Goal: Find specific page/section: Find specific page/section

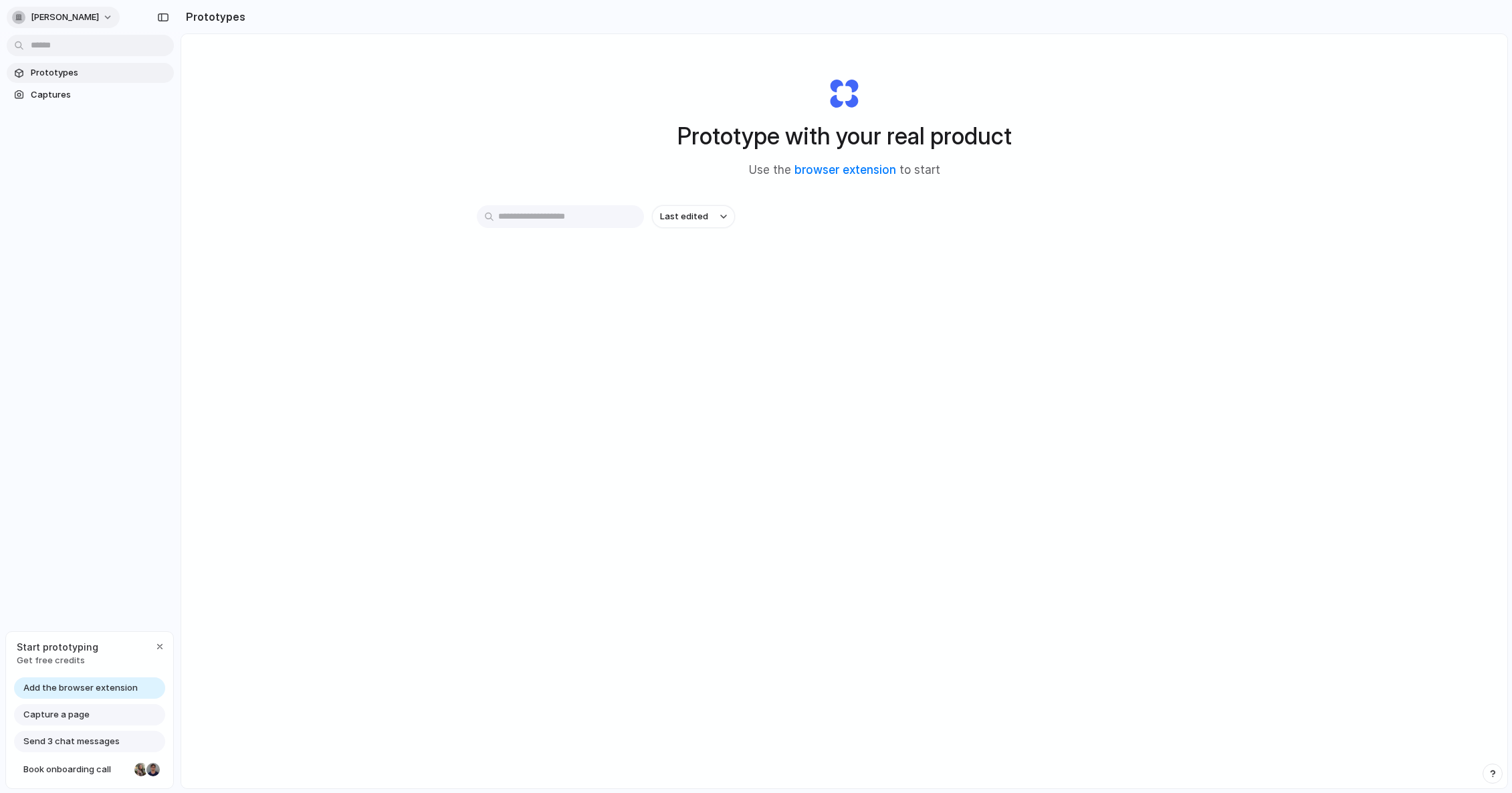
click at [92, 14] on button "[PERSON_NAME]" at bounding box center [62, 17] width 113 height 22
drag, startPoint x: 52, startPoint y: 157, endPoint x: 57, endPoint y: 147, distance: 11.2
click at [52, 157] on div "Settings Invite members Change theme Sign out" at bounding box center [756, 396] width 1512 height 793
click at [844, 171] on link "browser extension" at bounding box center [845, 170] width 102 height 14
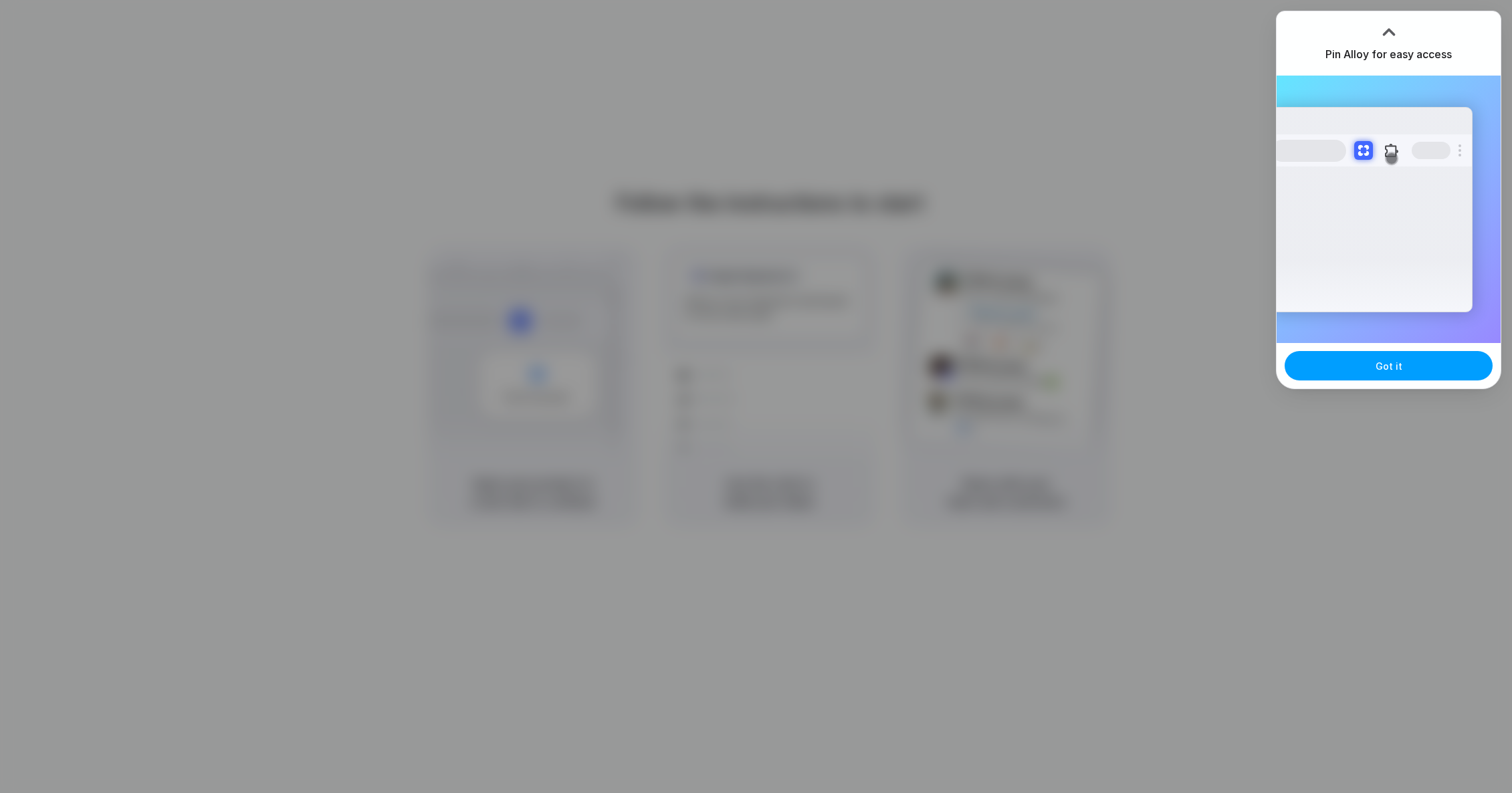
click at [1379, 367] on span "Got it" at bounding box center [1388, 366] width 27 height 14
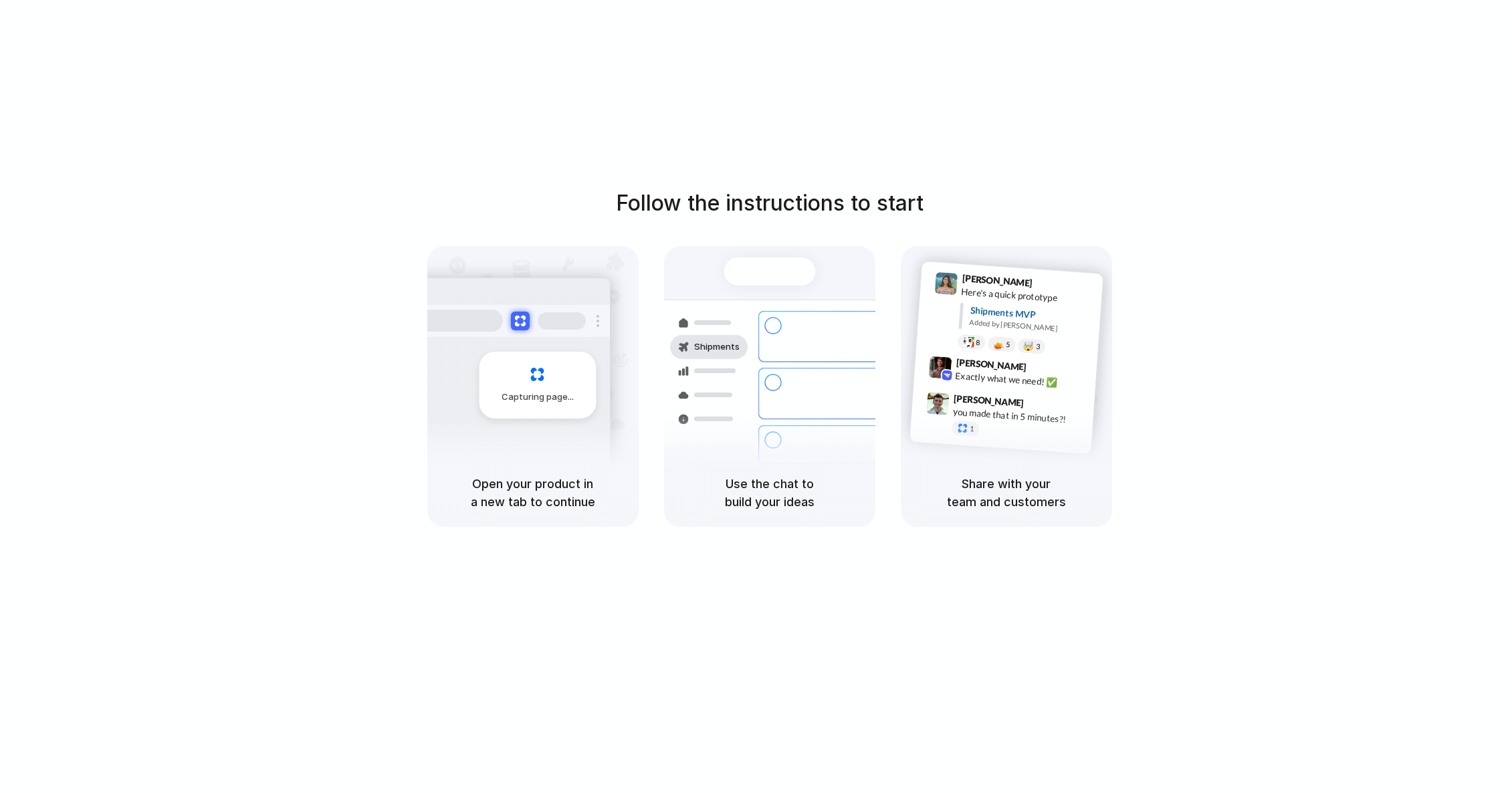
click at [1095, 125] on div "Follow the instructions to start Capturing page Open your product in a new tab …" at bounding box center [769, 410] width 1538 height 820
click at [540, 402] on span "Capturing page" at bounding box center [538, 397] width 74 height 14
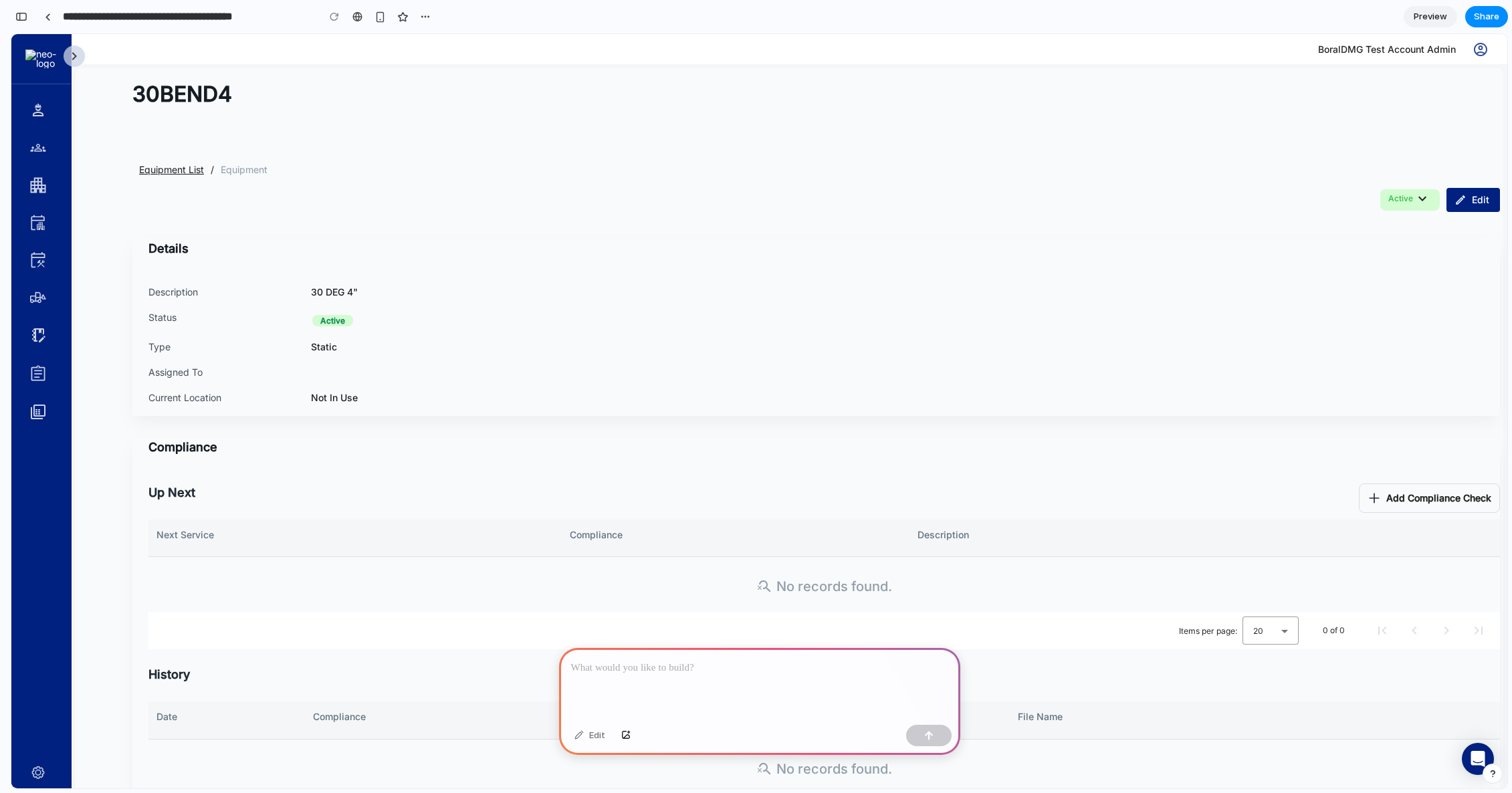
drag, startPoint x: 158, startPoint y: 311, endPoint x: 183, endPoint y: 318, distance: 26.0
click at [183, 318] on span "Status" at bounding box center [230, 319] width 162 height 19
click at [177, 317] on span "Status" at bounding box center [230, 319] width 162 height 19
click at [48, 114] on link at bounding box center [54, 110] width 61 height 19
click at [48, 153] on link at bounding box center [54, 147] width 61 height 19
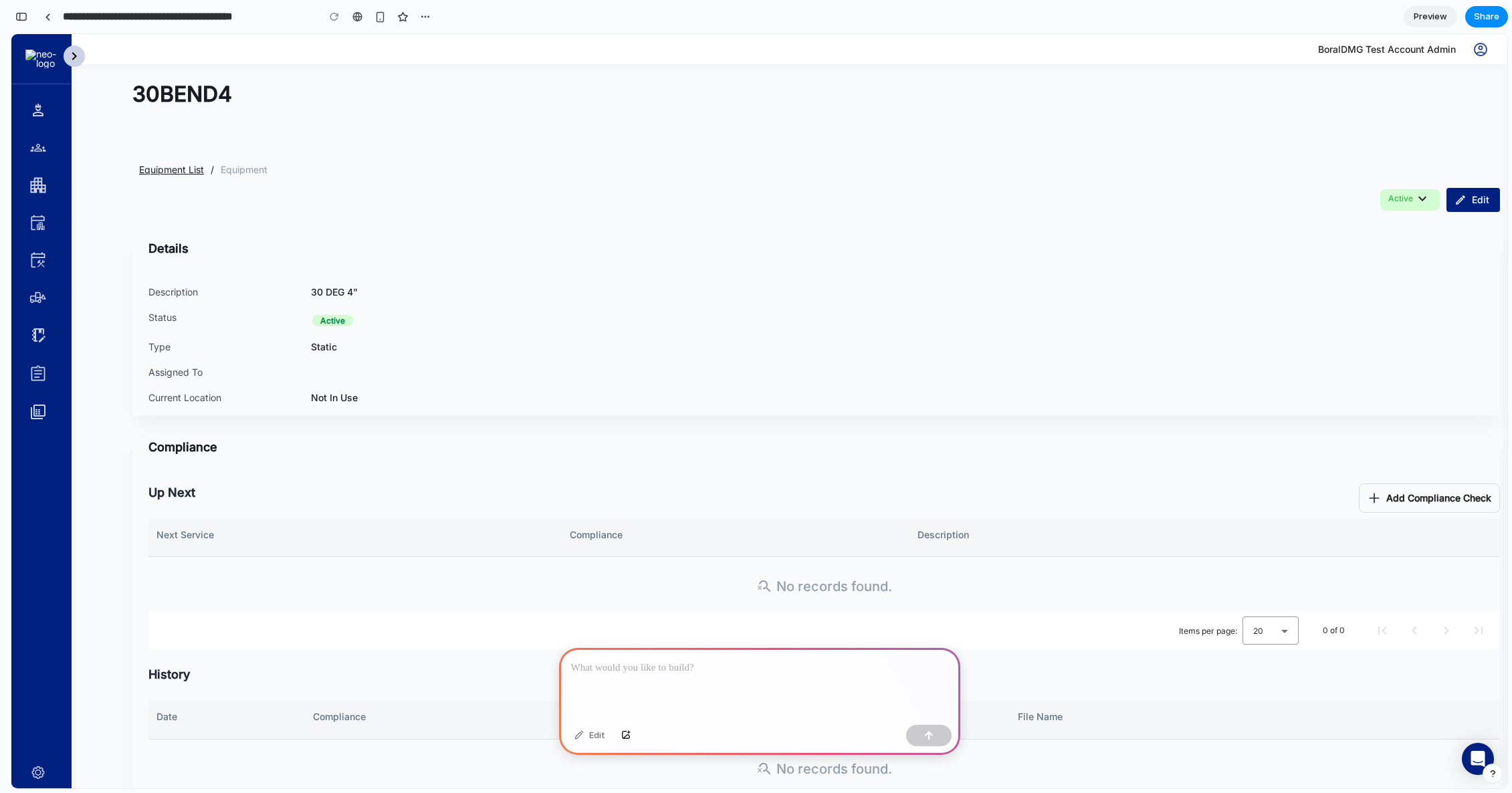
click at [81, 58] on mat-icon at bounding box center [74, 56] width 22 height 22
click at [51, 59] on img at bounding box center [48, 59] width 45 height 19
click at [684, 660] on p at bounding box center [759, 669] width 377 height 16
click at [1354, 51] on span "BoralDMG Test Account Admin" at bounding box center [1387, 49] width 138 height 14
click at [1472, 51] on mat-icon "account_circle" at bounding box center [1480, 50] width 16 height 16
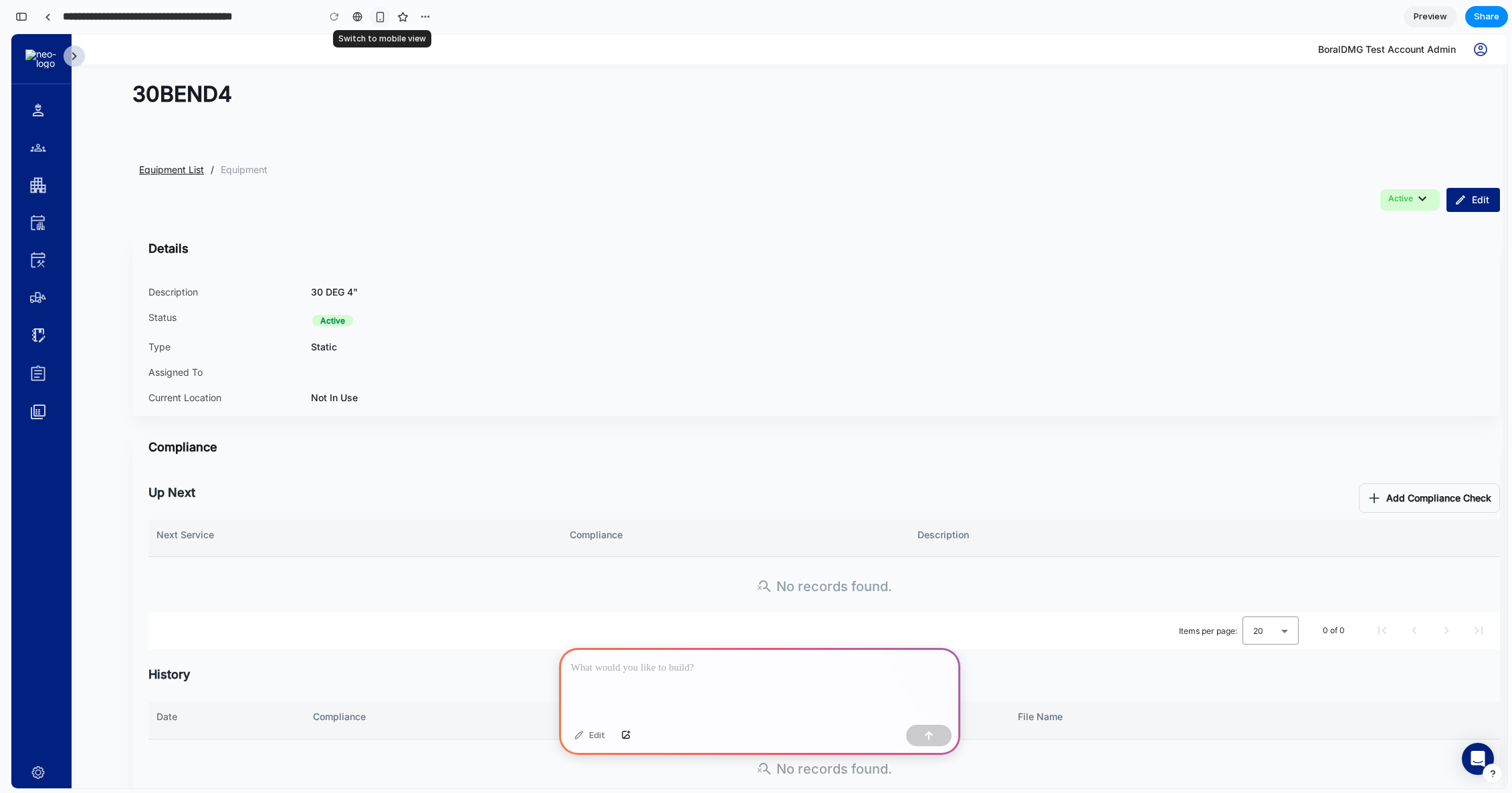
click at [382, 18] on div "button" at bounding box center [380, 17] width 12 height 12
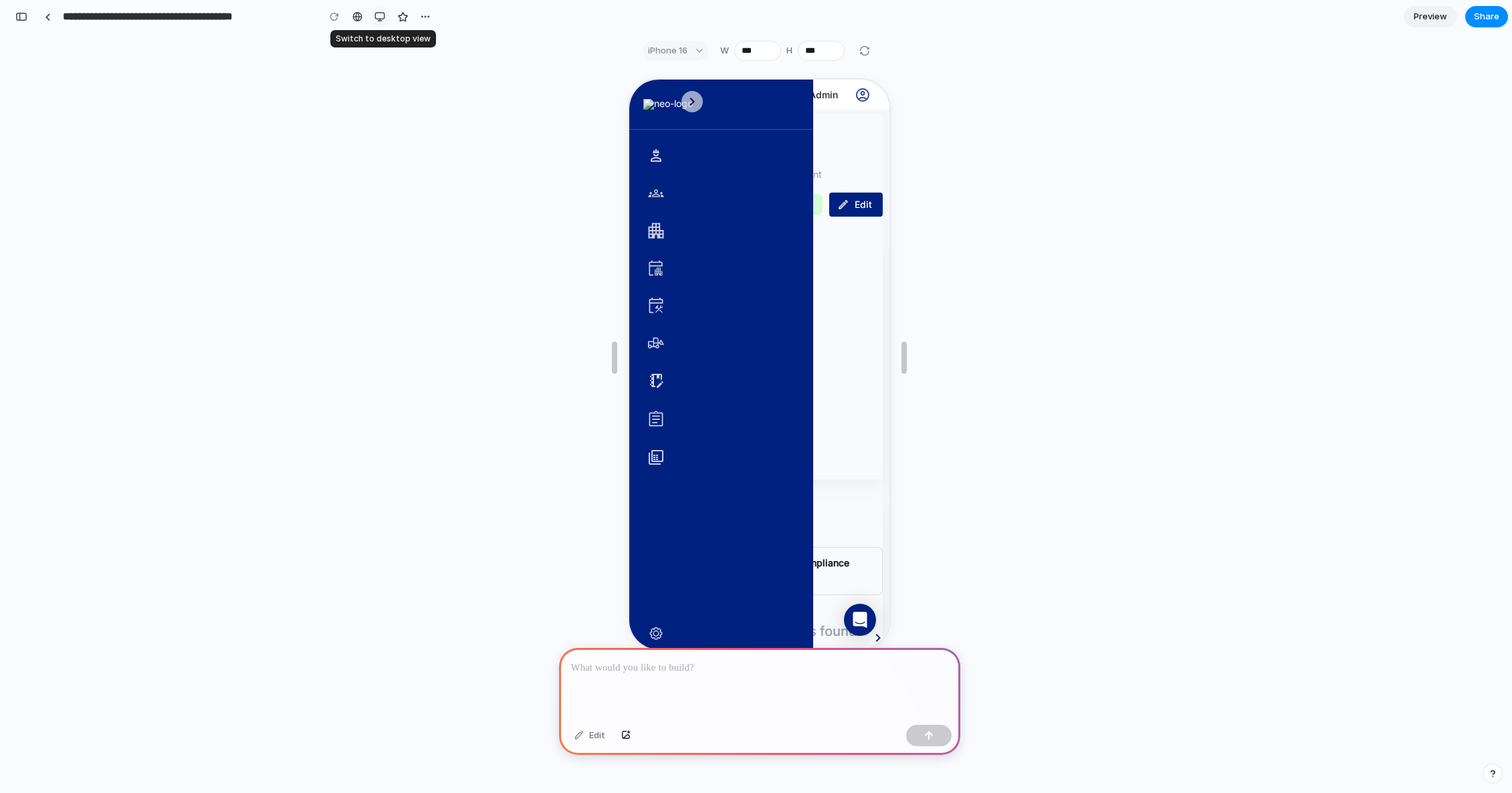
click at [382, 19] on div "button" at bounding box center [380, 17] width 11 height 11
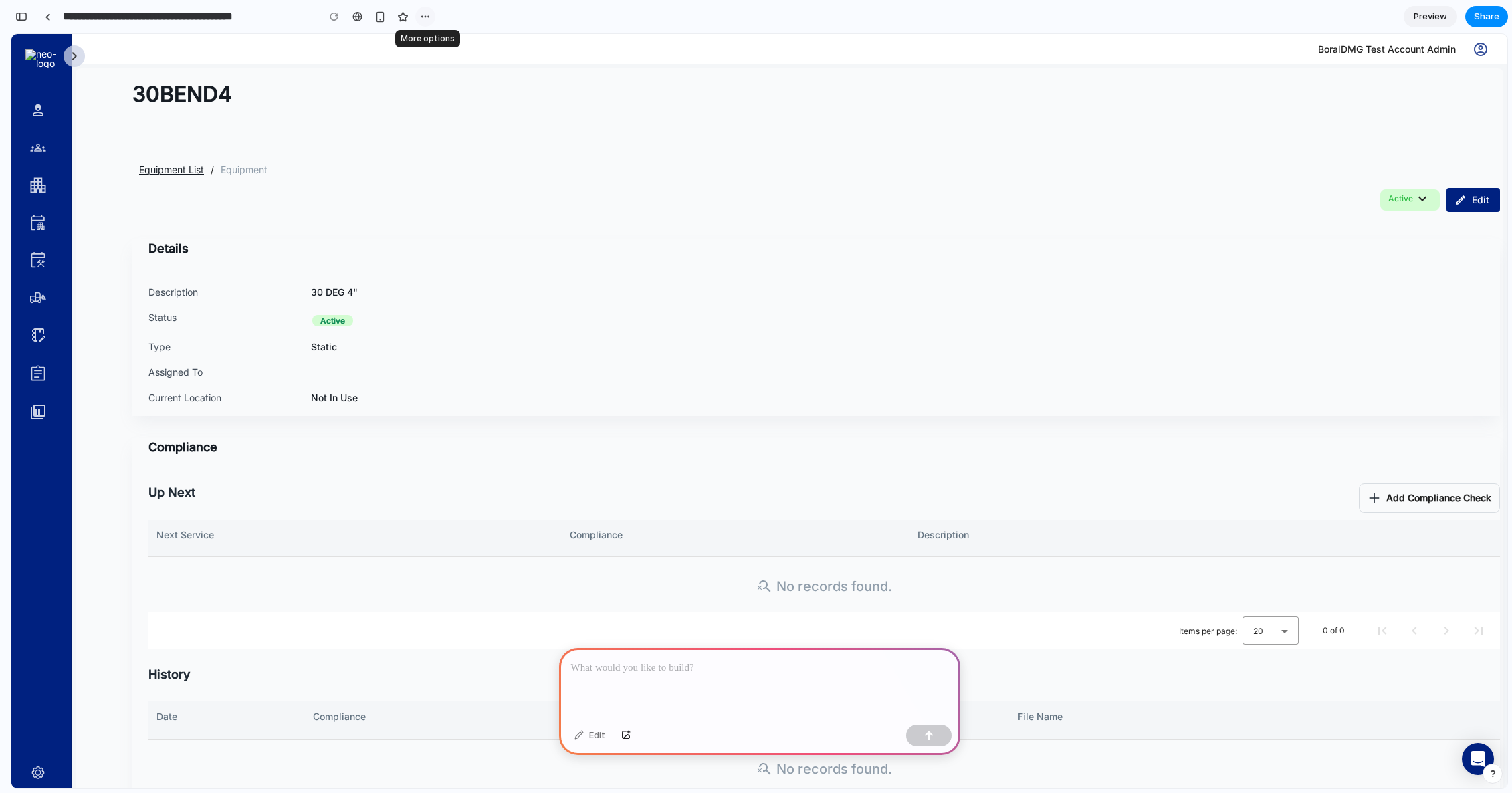
click at [421, 16] on div "button" at bounding box center [426, 17] width 11 height 11
click at [421, 16] on div "Duplicate Delete" at bounding box center [756, 396] width 1512 height 793
click at [658, 680] on div at bounding box center [759, 684] width 401 height 71
click at [944, 737] on button "button" at bounding box center [929, 736] width 45 height 22
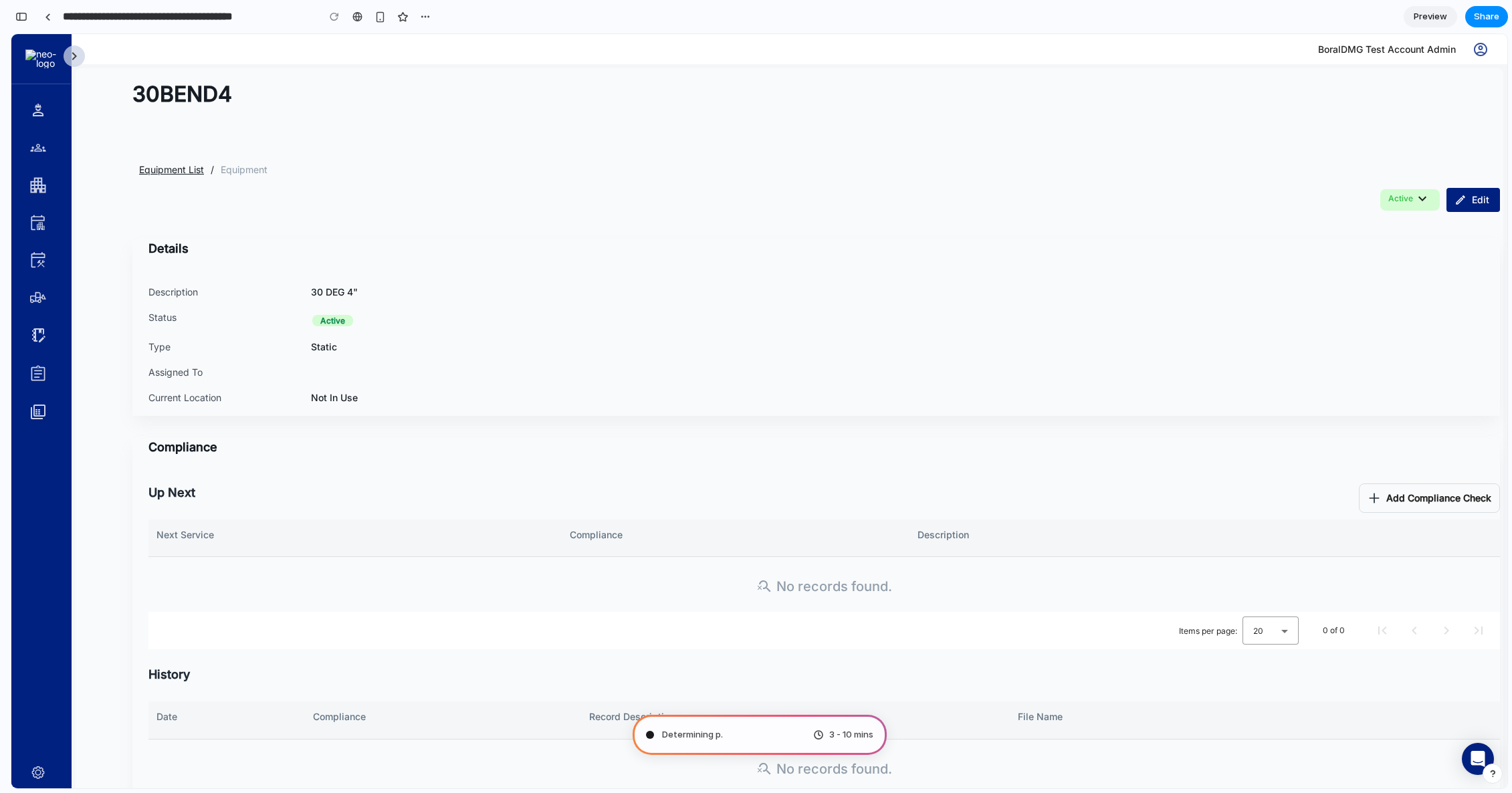
type input "**********"
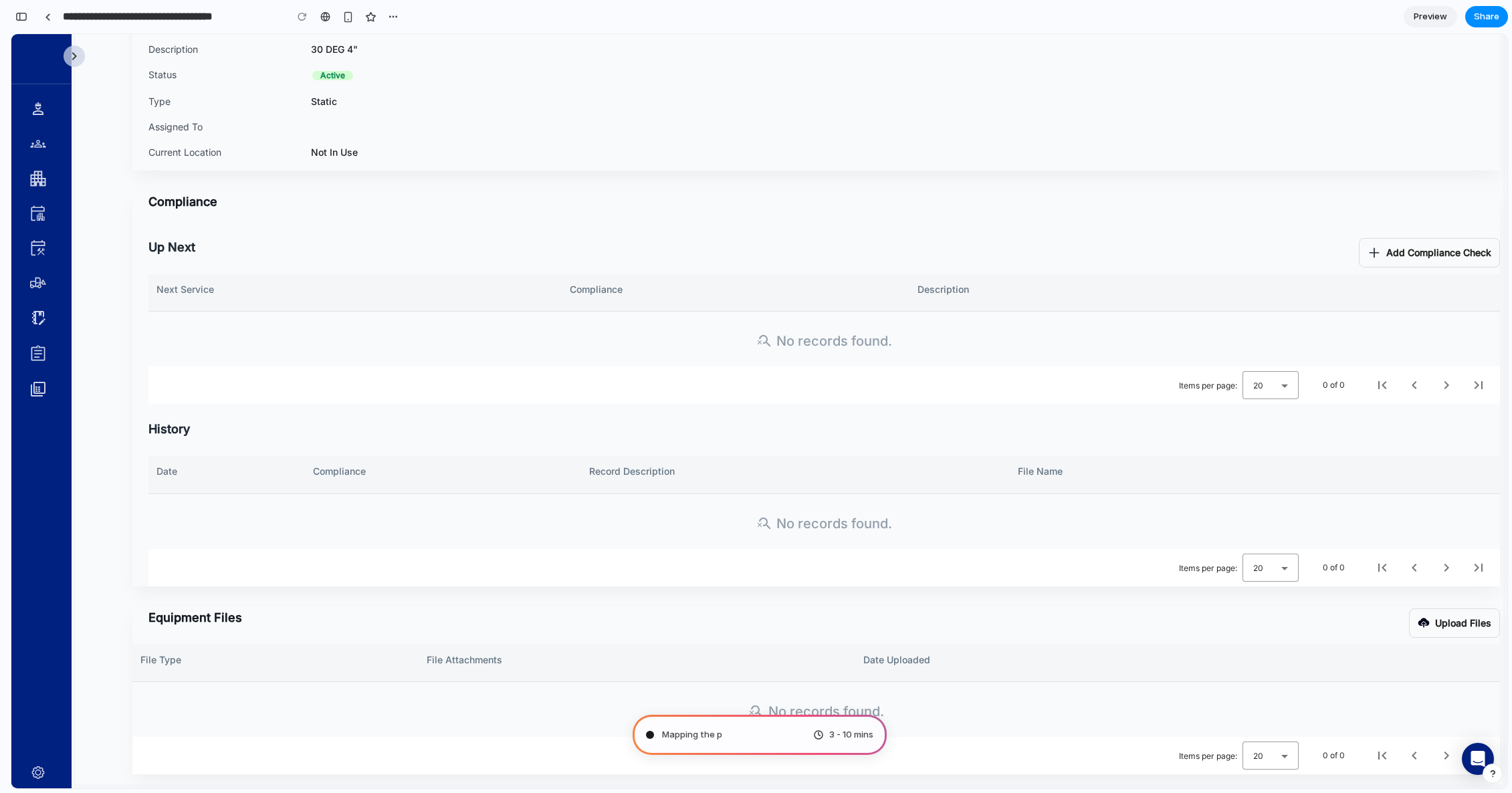
scroll to position [235, 0]
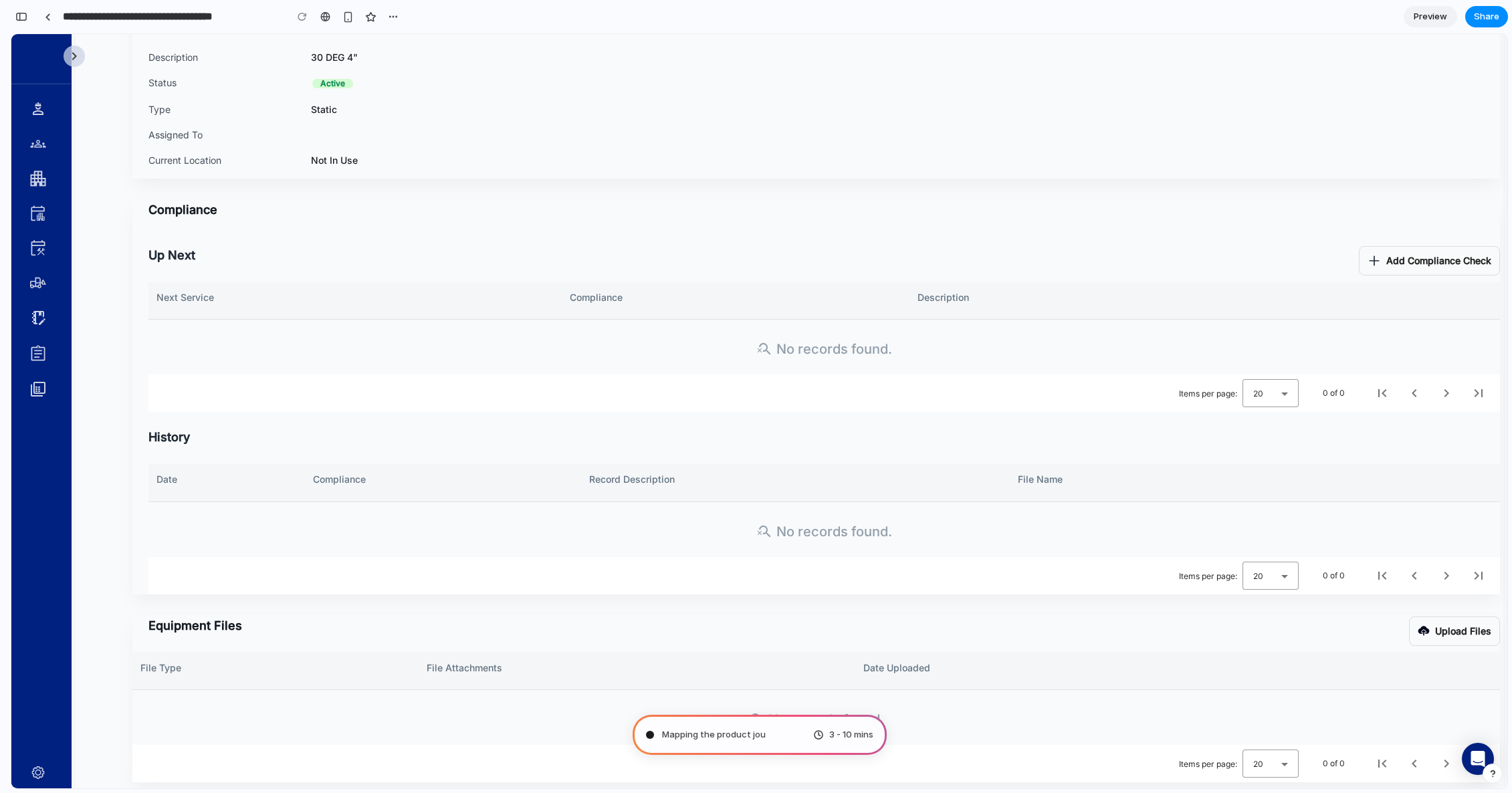
click at [819, 734] on div "3 - 10 mins" at bounding box center [843, 735] width 60 height 14
drag, startPoint x: 1133, startPoint y: 724, endPoint x: 1015, endPoint y: 721, distance: 118.0
click at [1133, 724] on div "search_off No records found." at bounding box center [816, 712] width 1367 height 44
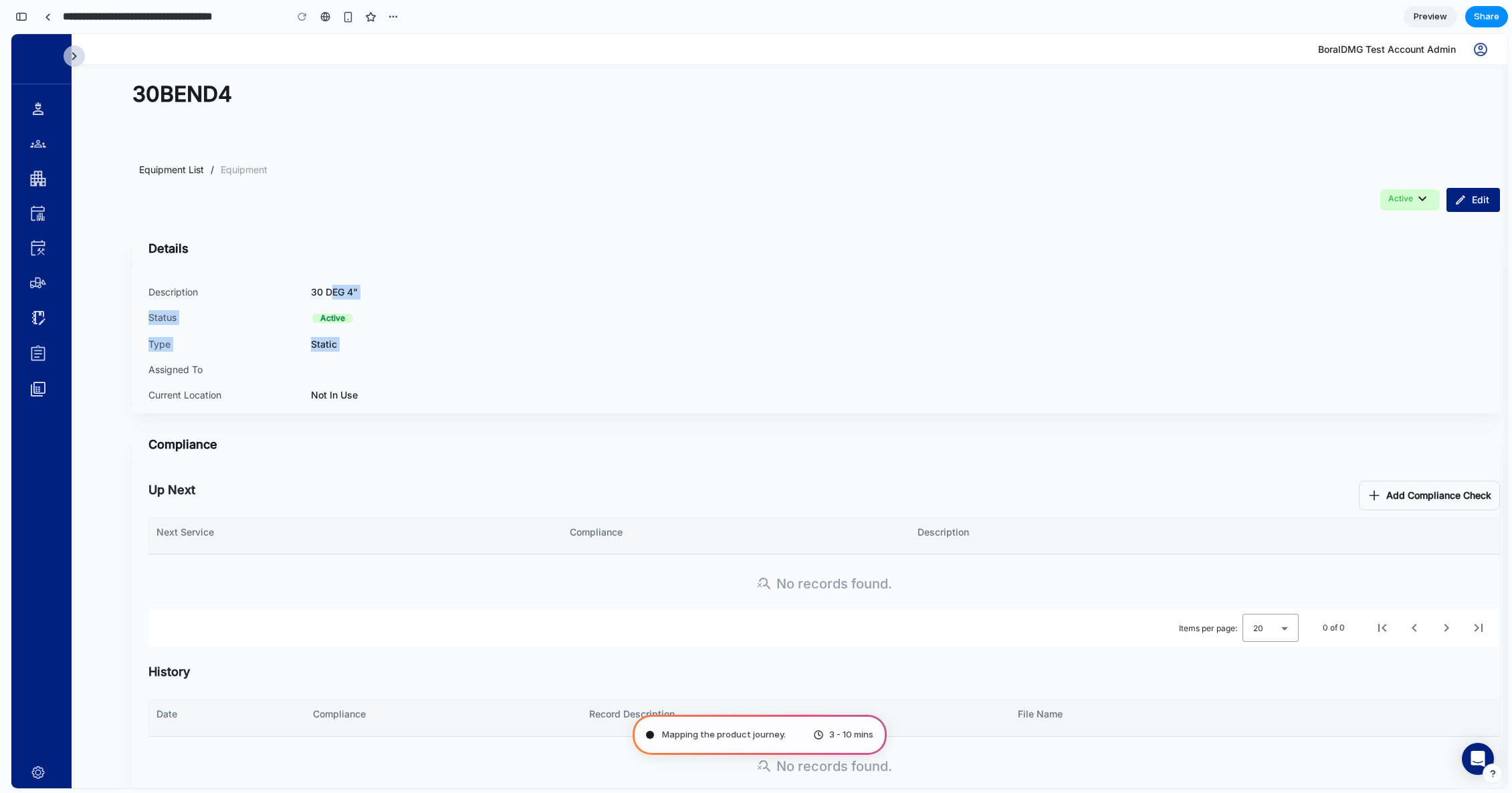
drag, startPoint x: 340, startPoint y: 296, endPoint x: 426, endPoint y: 356, distance: 104.9
click at [434, 359] on div "Description 30 DEG 4" Status Active Type Static Assigned To Current Location No…" at bounding box center [418, 349] width 540 height 128
click at [417, 353] on div "Description 30 DEG 4" Status Active Type Static Assigned To Current Location No…" at bounding box center [418, 349] width 540 height 128
click at [42, 18] on link at bounding box center [48, 16] width 20 height 20
